Goal: Task Accomplishment & Management: Complete application form

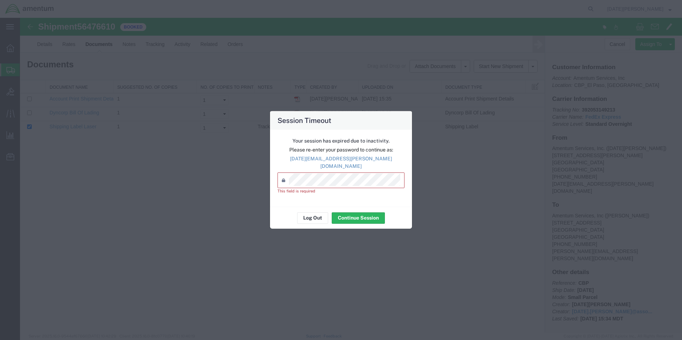
click at [564, 118] on div "Session Timeout Your session has expired due to inactivity. Please re-enter you…" at bounding box center [341, 170] width 682 height 340
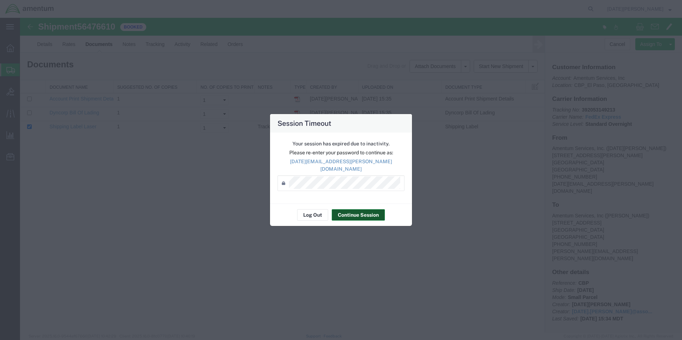
click at [360, 212] on button "Continue Session" at bounding box center [358, 214] width 53 height 11
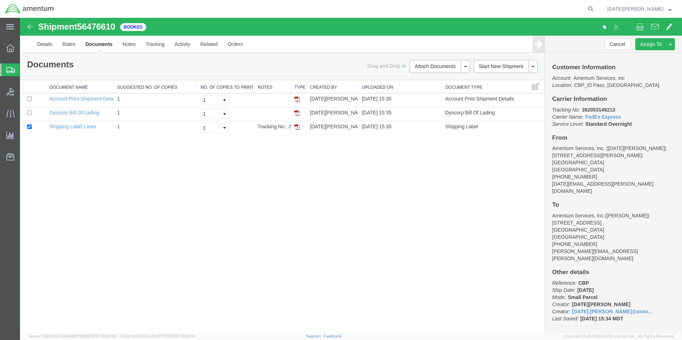
click at [0, 0] on span "Create from Template" at bounding box center [0, 0] width 0 height 0
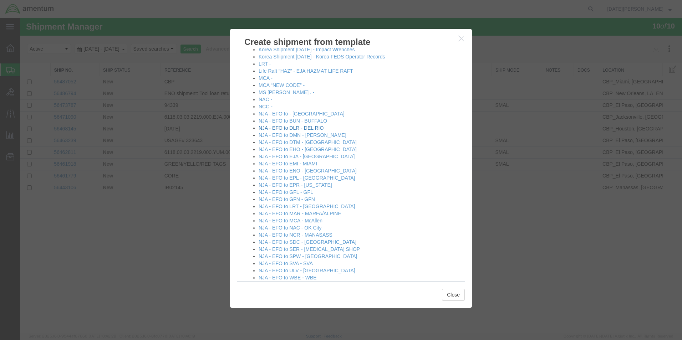
scroll to position [321, 0]
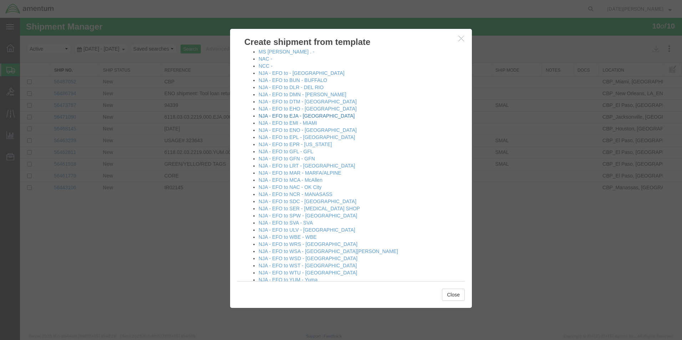
click at [284, 117] on link "NJA - EFO to EJA - [GEOGRAPHIC_DATA]" at bounding box center [306, 116] width 96 height 6
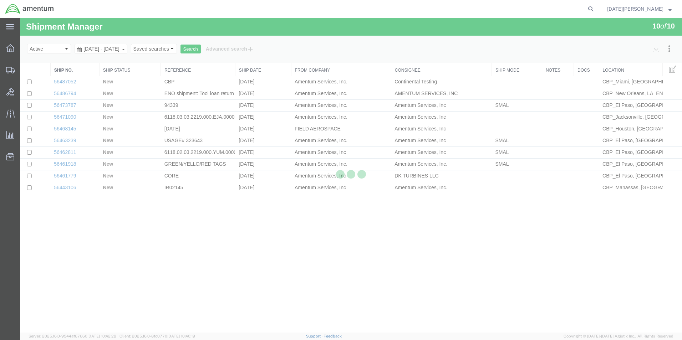
select select "49939"
select select "49930"
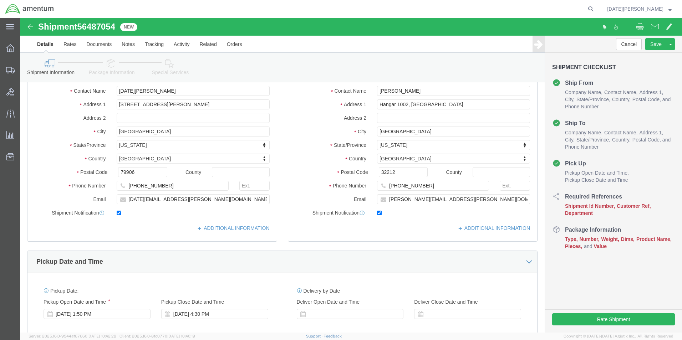
scroll to position [214, 0]
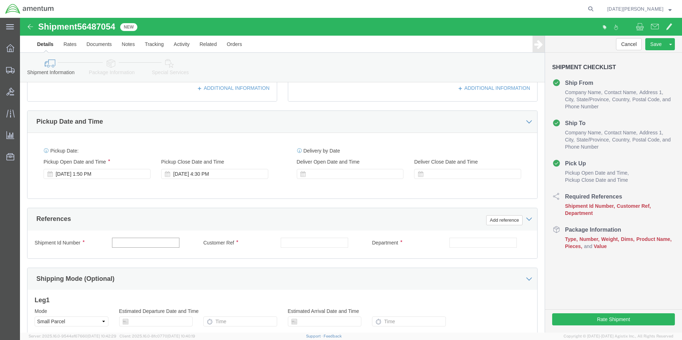
click input "text"
type input "94378"
drag, startPoint x: 450, startPoint y: 225, endPoint x: 365, endPoint y: 224, distance: 84.1
click div "Department c bp"
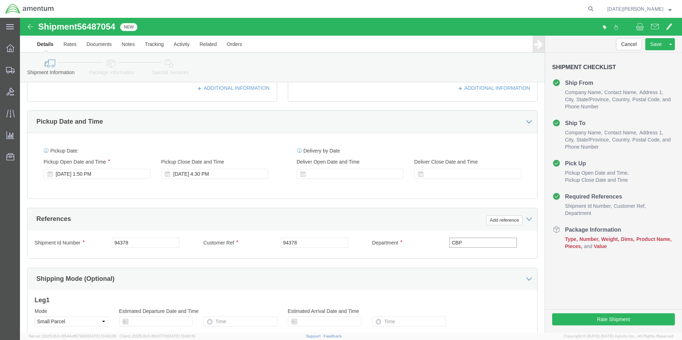
type input "CBP"
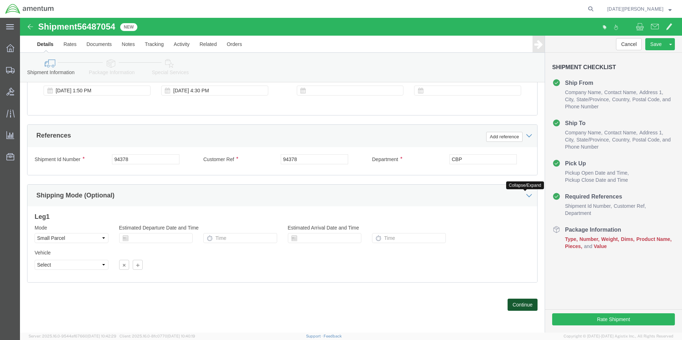
click button "Continue"
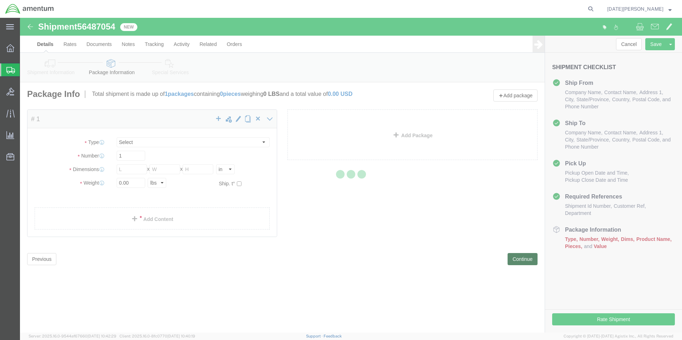
select select "YRPK"
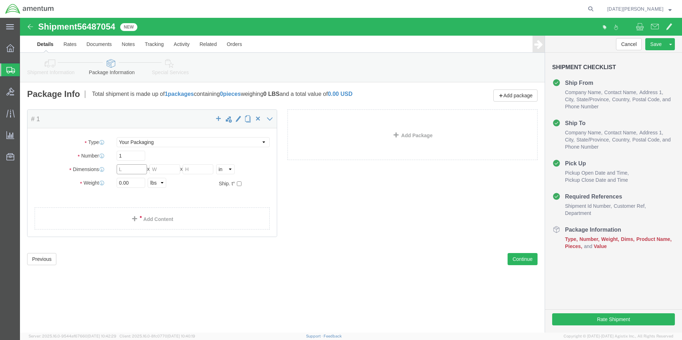
click input "text"
type input "15"
type input "16"
type input "11.25"
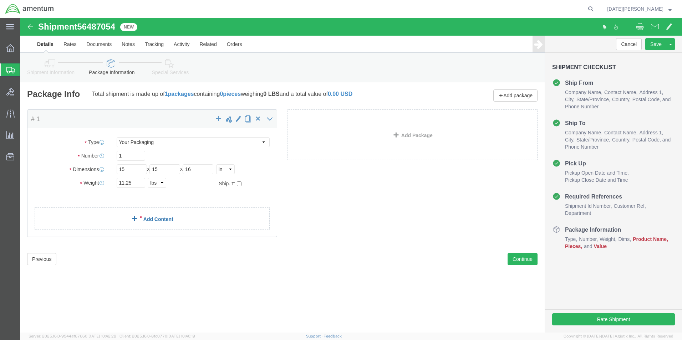
click link "Add Content"
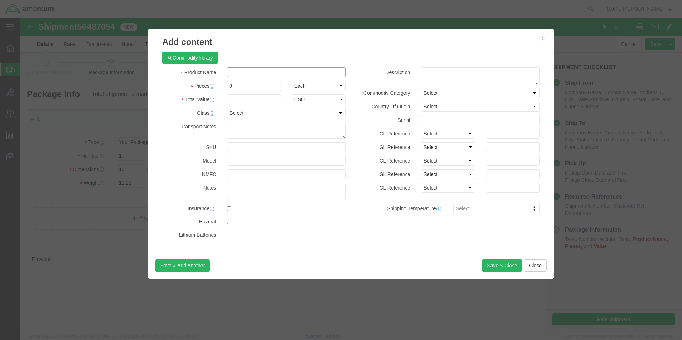
click input "text"
type input "SHOP SUPPLIES"
type input "7"
type input "150"
select select "USD"
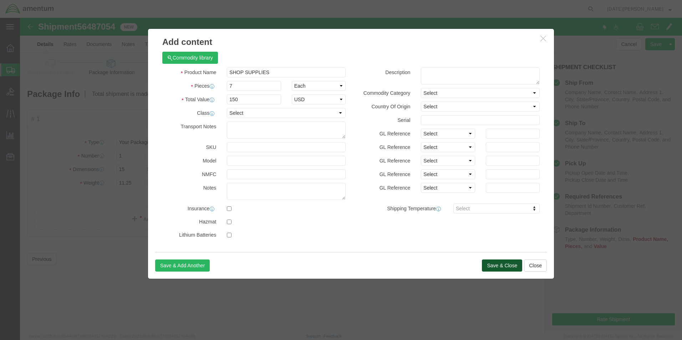
click button "Save & Close"
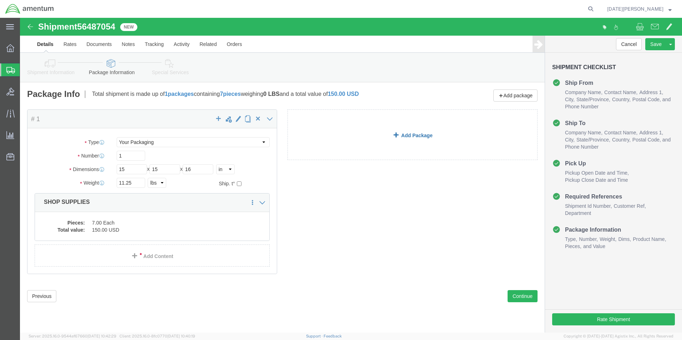
click link "Add Package"
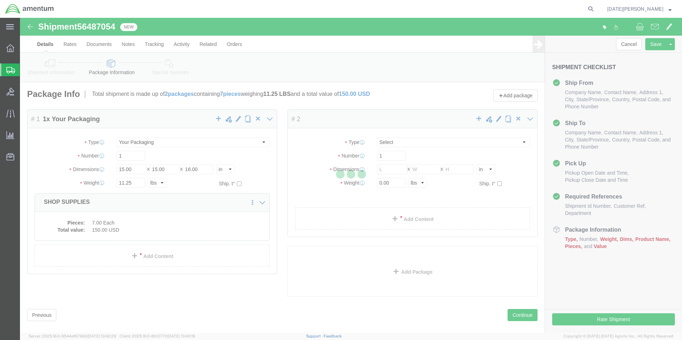
select select "YRPK"
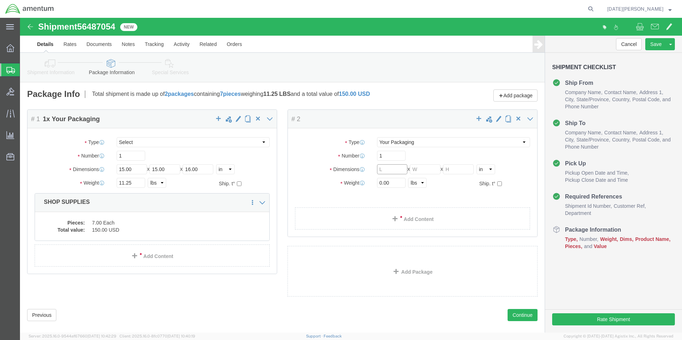
click input "text"
type input "14"
type input "13"
type input "16"
type input "18.35"
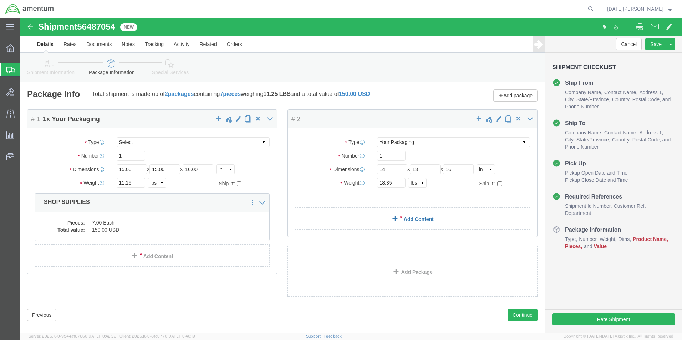
click link "Add Content"
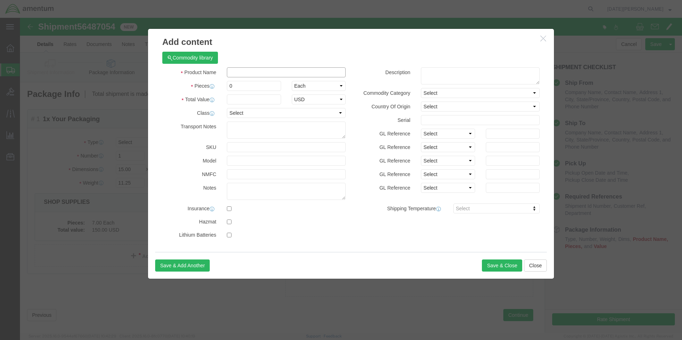
click input "text"
type input "R"
type input "T"
type input "ULTRA WIPES"
type input "2"
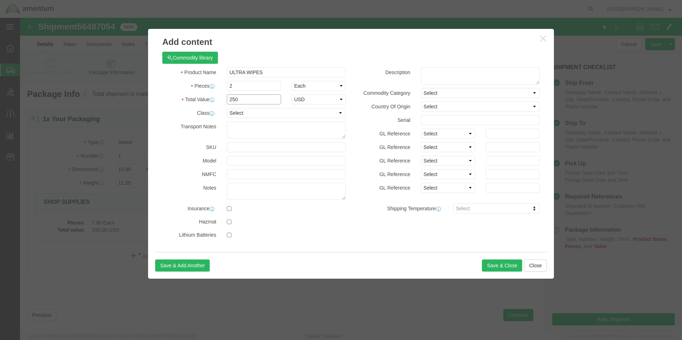
type input "250"
select select "USD"
click button "Save & Close"
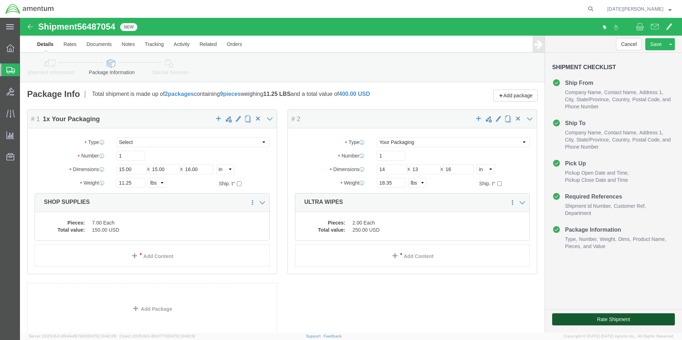
click button "Rate Shipment"
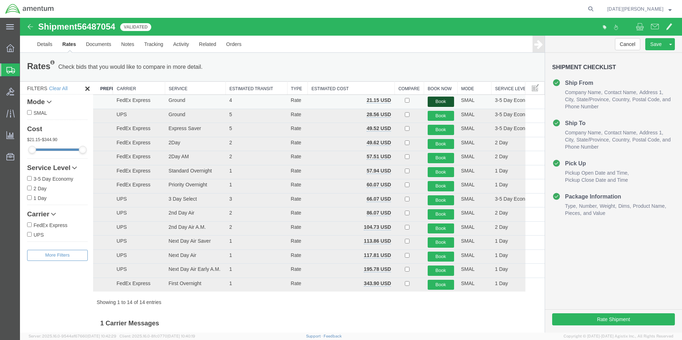
click at [435, 100] on button "Book" at bounding box center [440, 102] width 26 height 10
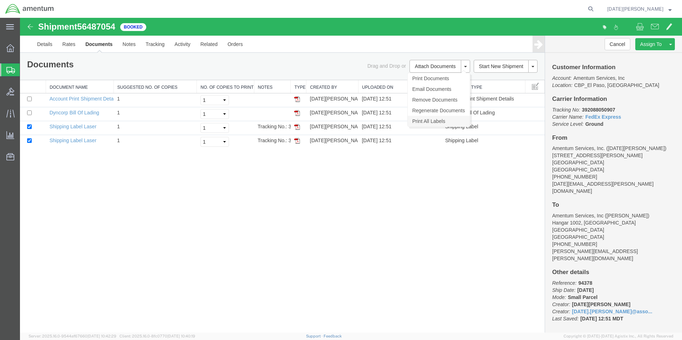
click at [445, 122] on link "Print All Labels" at bounding box center [438, 121] width 62 height 11
click at [0, 0] on span "Create from Template" at bounding box center [0, 0] width 0 height 0
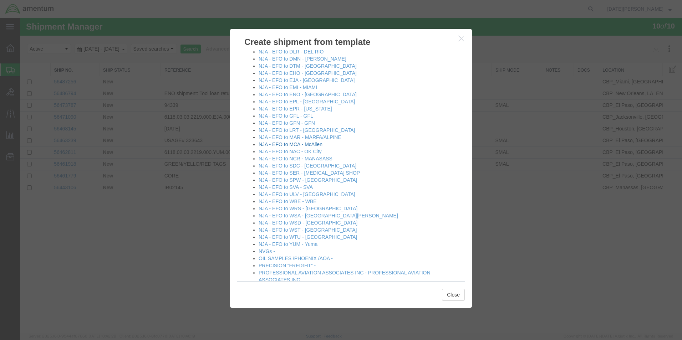
scroll to position [392, 0]
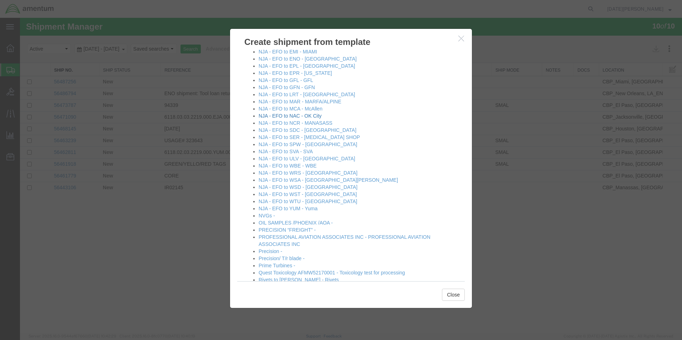
click at [303, 116] on link "NJA - EFO to NAC - OK City" at bounding box center [289, 116] width 63 height 6
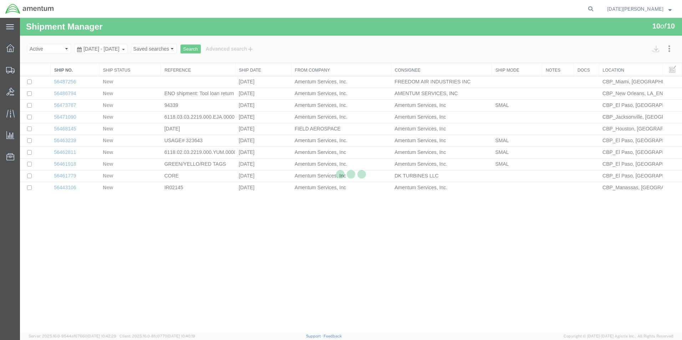
select select "49939"
select select "49916"
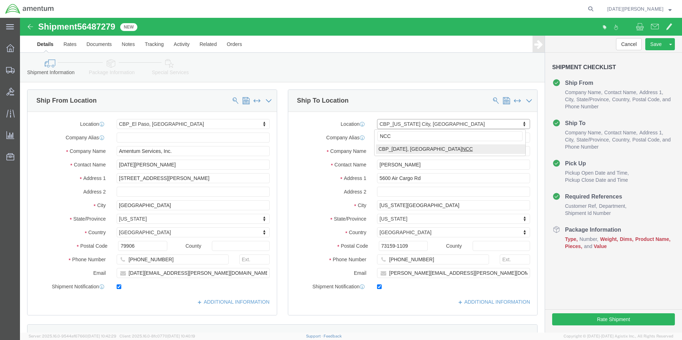
type input "NCC"
select select "69291"
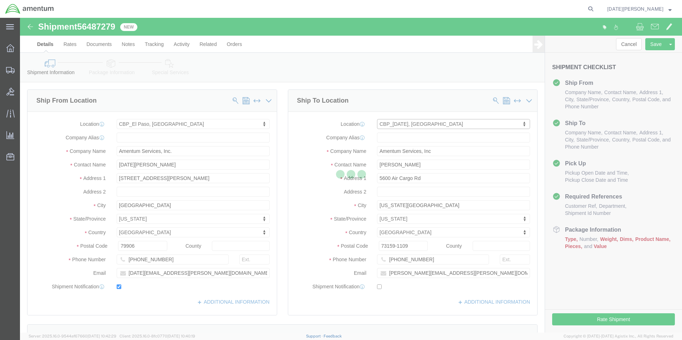
type input "NASOC [DATE]"
type input "[STREET_ADDRESS] NAS"
type input "[DATE]"
type input "78419"
checkbox input "false"
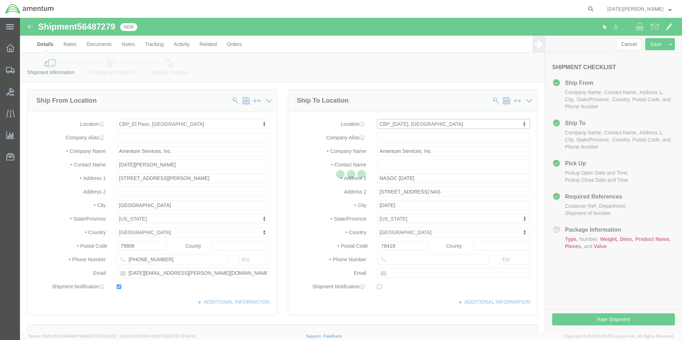
select select "[GEOGRAPHIC_DATA]"
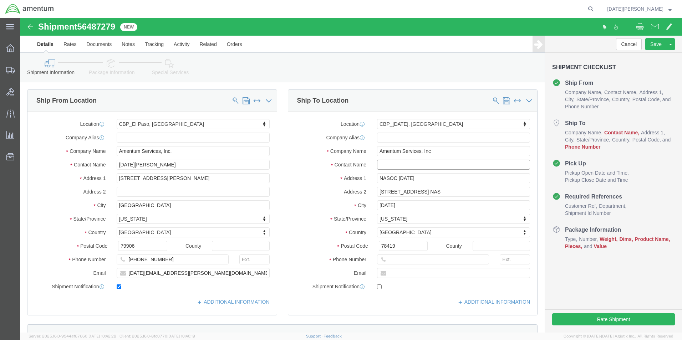
click input "text"
type input "[PERSON_NAME]"
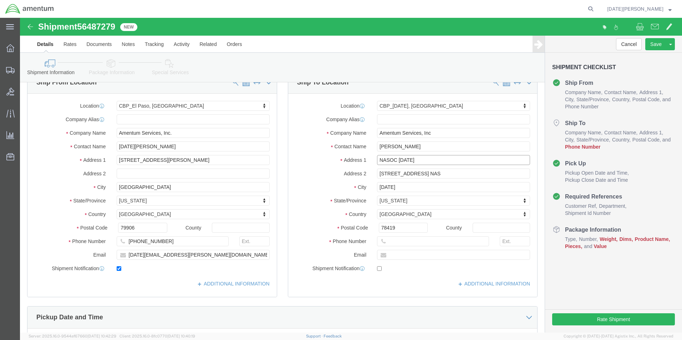
scroll to position [36, 0]
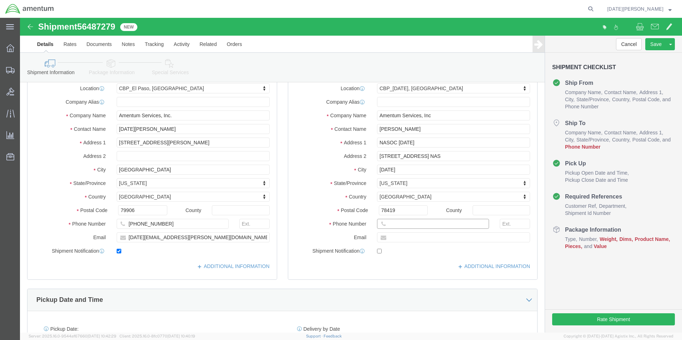
click input "text"
type input "9"
type input "[PHONE_NUMBER]"
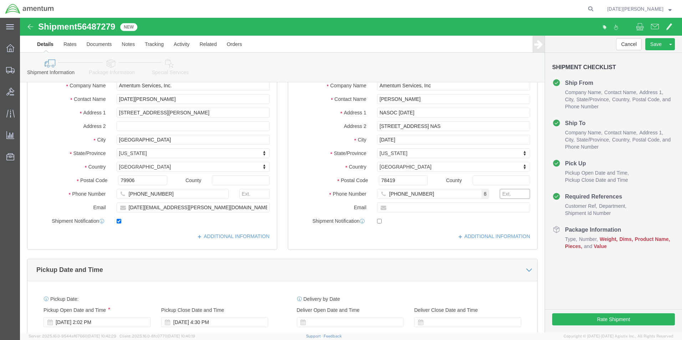
scroll to position [178, 0]
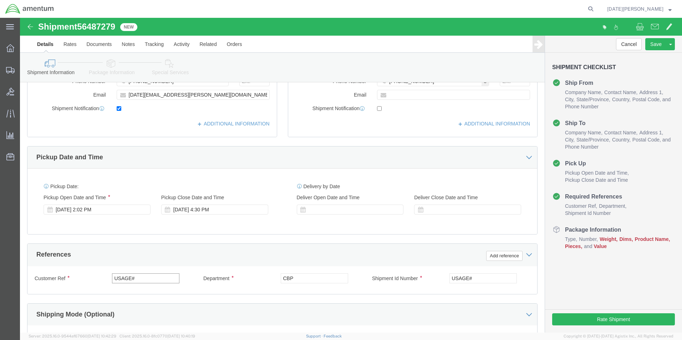
drag, startPoint x: 138, startPoint y: 258, endPoint x: 46, endPoint y: 262, distance: 92.4
click div "Customer Ref USAGE#"
type input "BANKER BOX"
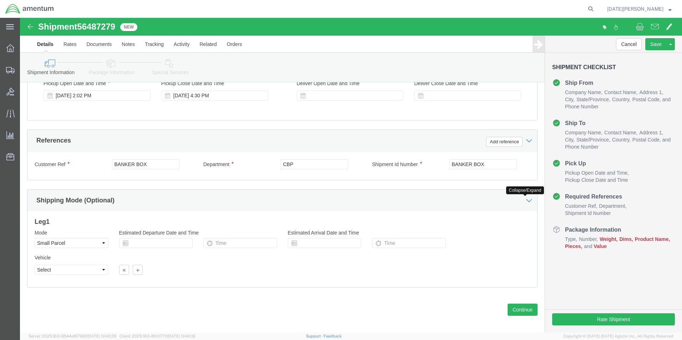
scroll to position [297, 0]
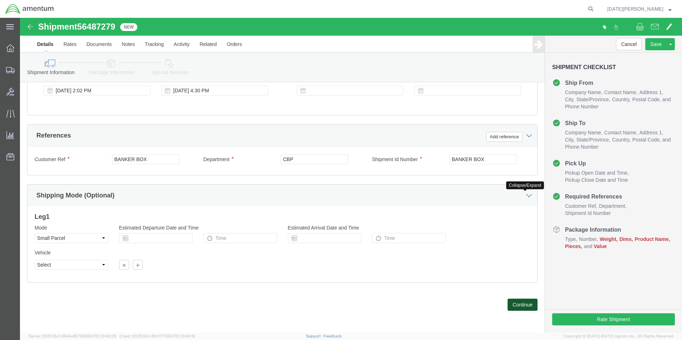
click button "Continue"
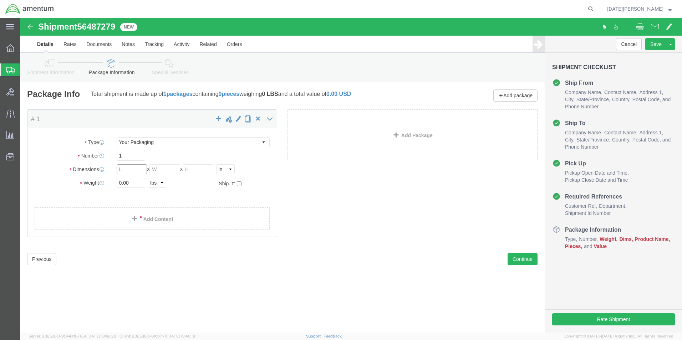
click input "text"
type input "29"
type input "23"
type input "3"
drag, startPoint x: 115, startPoint y: 165, endPoint x: -21, endPoint y: 144, distance: 137.8
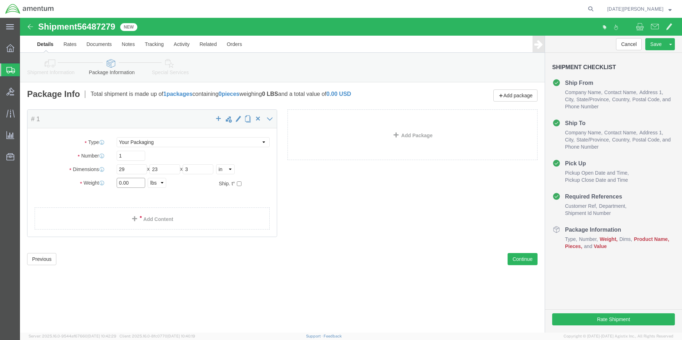
click html "Shipment 56487279 New Details Rates Documents Notes Tracking Activity Related O…"
type input "9.75"
click link "Add Content"
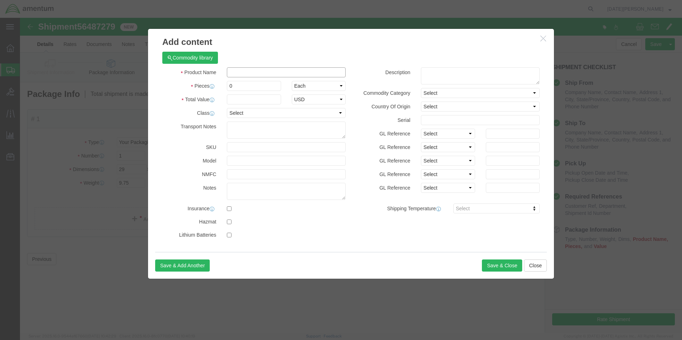
click input "text"
type input "BANKER BOXES"
type input "14"
type input "100"
select select "USD"
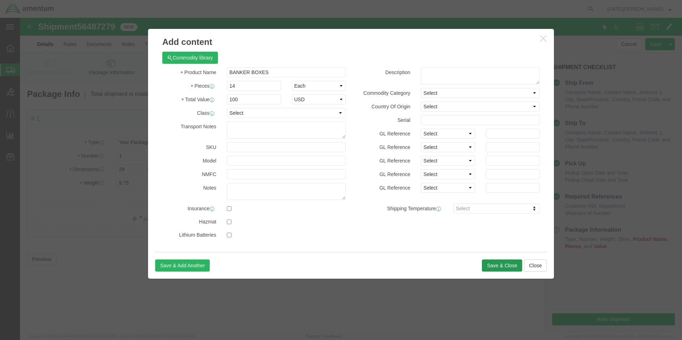
drag, startPoint x: 481, startPoint y: 260, endPoint x: 481, endPoint y: 253, distance: 6.4
click div "Save & Add Another Save & Close Close"
click button "Save & Close"
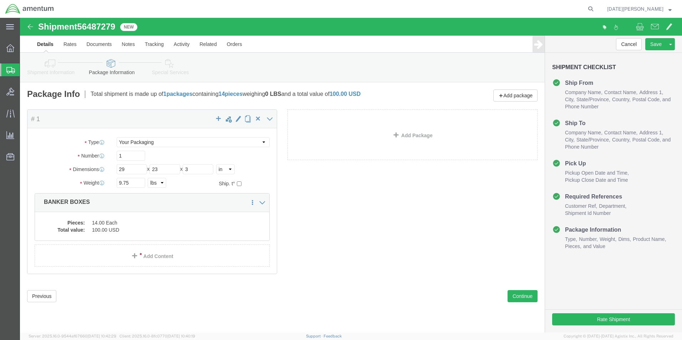
click div "Rate Shipment"
click button "Rate Shipment"
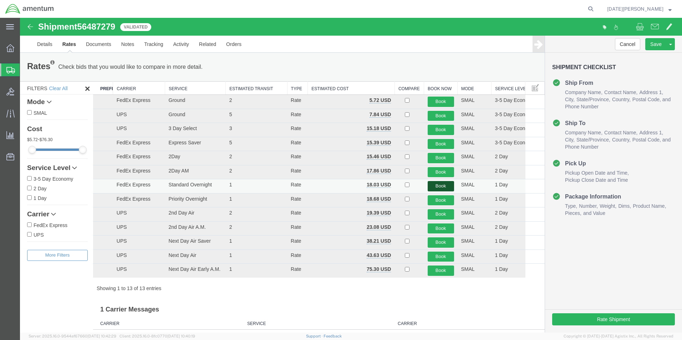
click at [428, 184] on button "Book" at bounding box center [440, 186] width 26 height 10
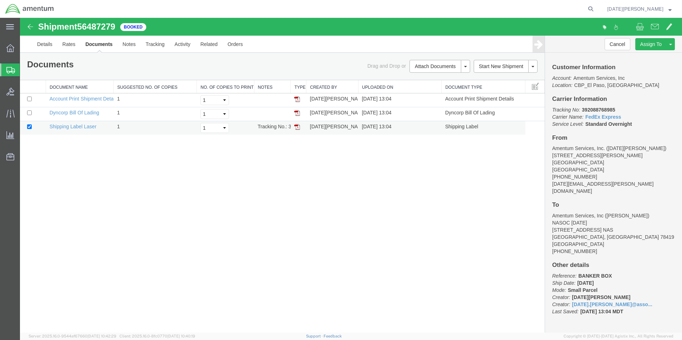
click at [297, 125] on img at bounding box center [297, 127] width 6 height 6
click at [451, 215] on div "Shipment 56487279 3 of 3 Booked Details Rates Documents Notes Tracking Activity…" at bounding box center [351, 175] width 662 height 315
click at [381, 223] on div "Shipment 56487279 3 of 3 Booked Details Rates Documents Notes Tracking Activity…" at bounding box center [351, 175] width 662 height 315
